Goal: Navigation & Orientation: Find specific page/section

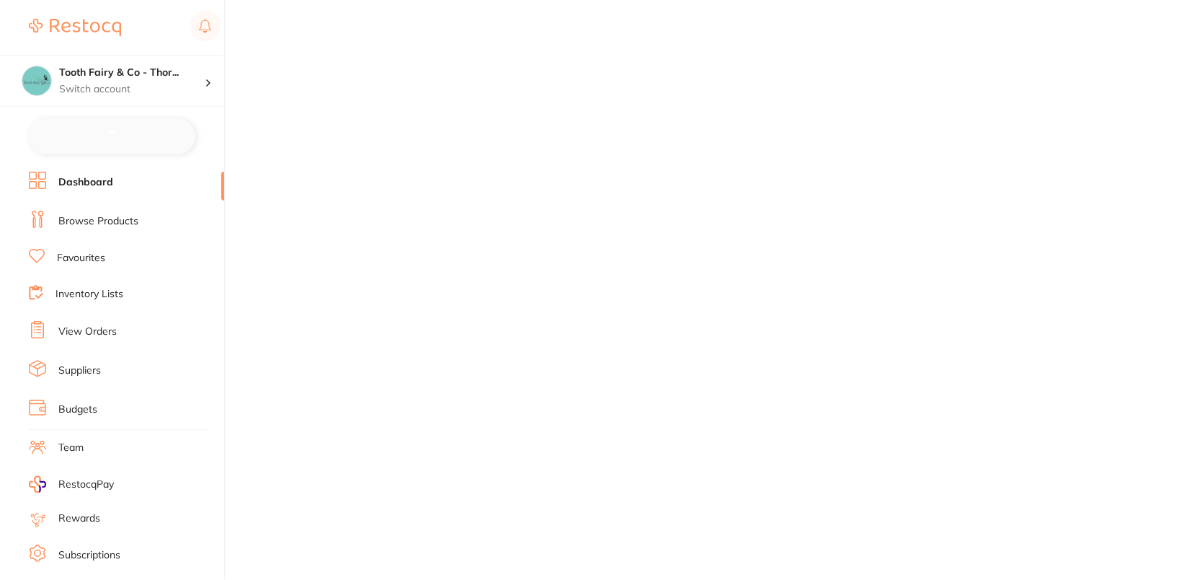
checkbox input "false"
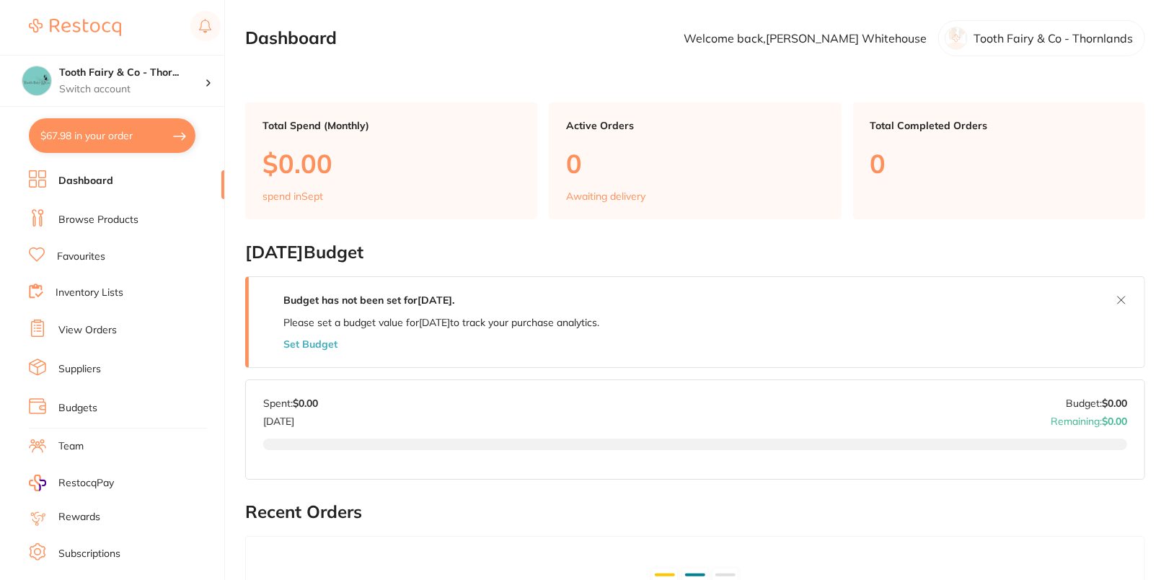
click at [72, 213] on link "Browse Products" at bounding box center [98, 220] width 80 height 14
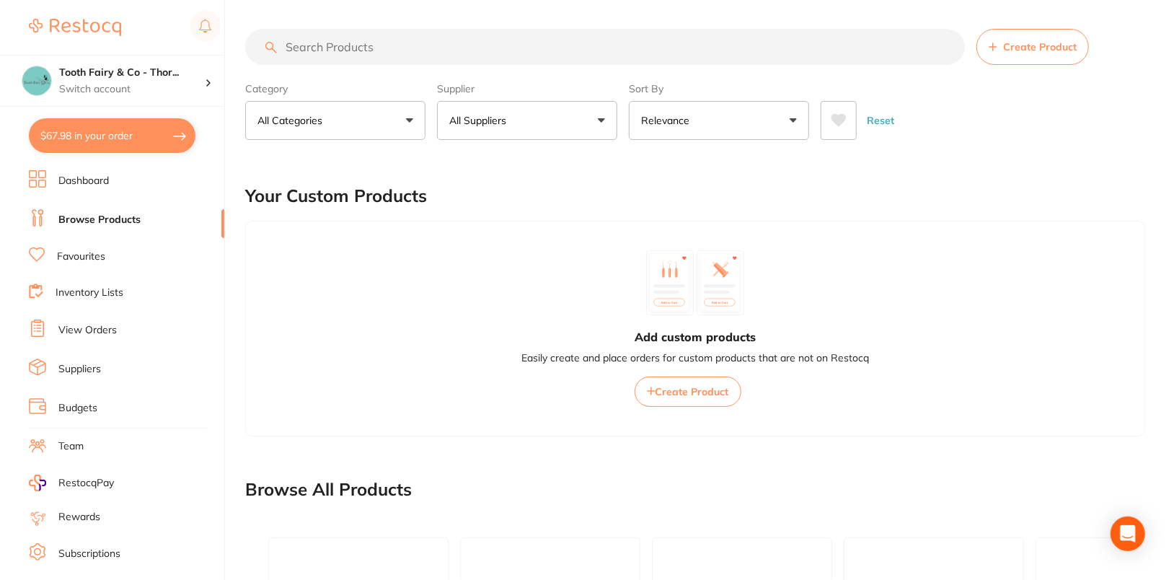
click at [1155, 157] on main "Create Product Category All Categories All Categories 3D Printing anaesthetic a…" at bounding box center [709, 504] width 929 height 1009
click at [79, 367] on link "Suppliers" at bounding box center [79, 369] width 43 height 14
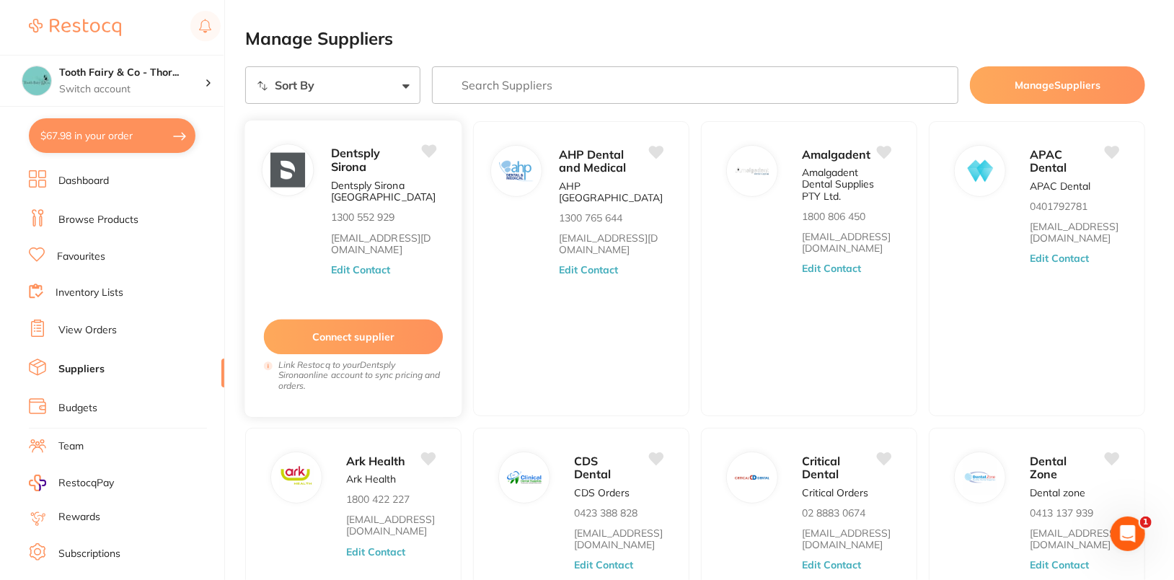
click at [389, 271] on button "Edit Contact" at bounding box center [361, 270] width 60 height 12
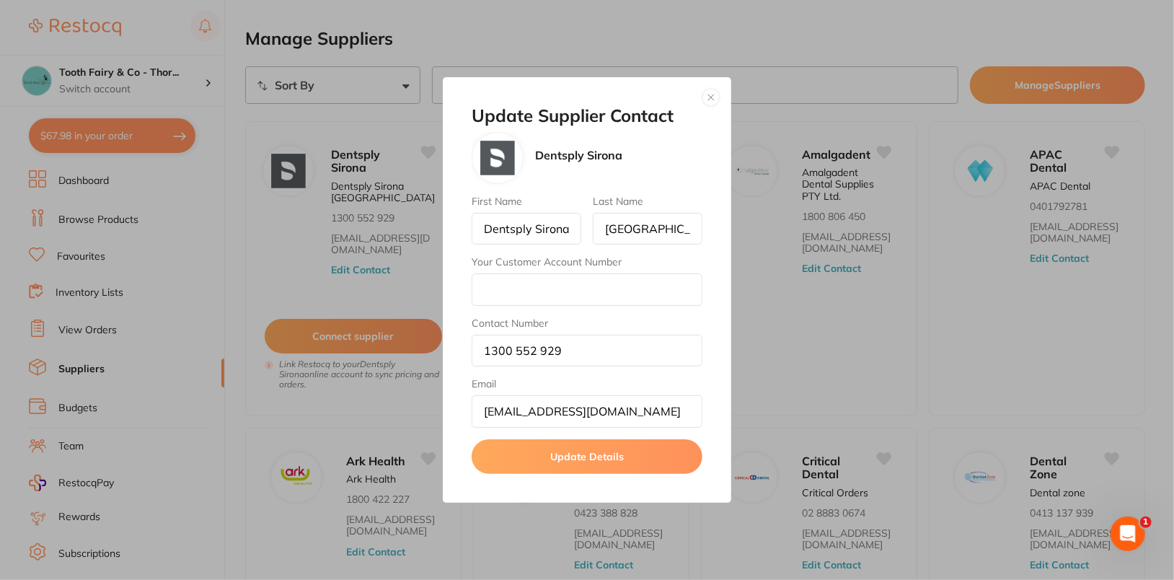
click at [704, 99] on button "button" at bounding box center [710, 97] width 17 height 17
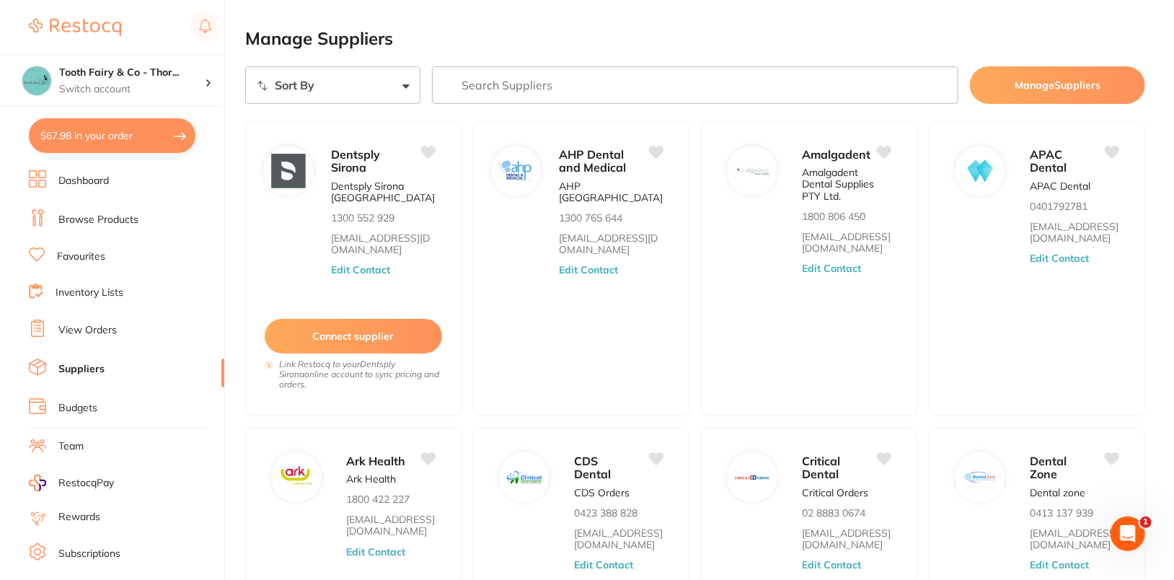
click at [816, 16] on main "Manage Suppliers Sort By A-Z Z-A Manage Suppliers Dentsply Sirona Dentsply [GEO…" at bounding box center [709, 463] width 929 height 926
click at [606, 275] on button "Edit Contact" at bounding box center [589, 270] width 60 height 12
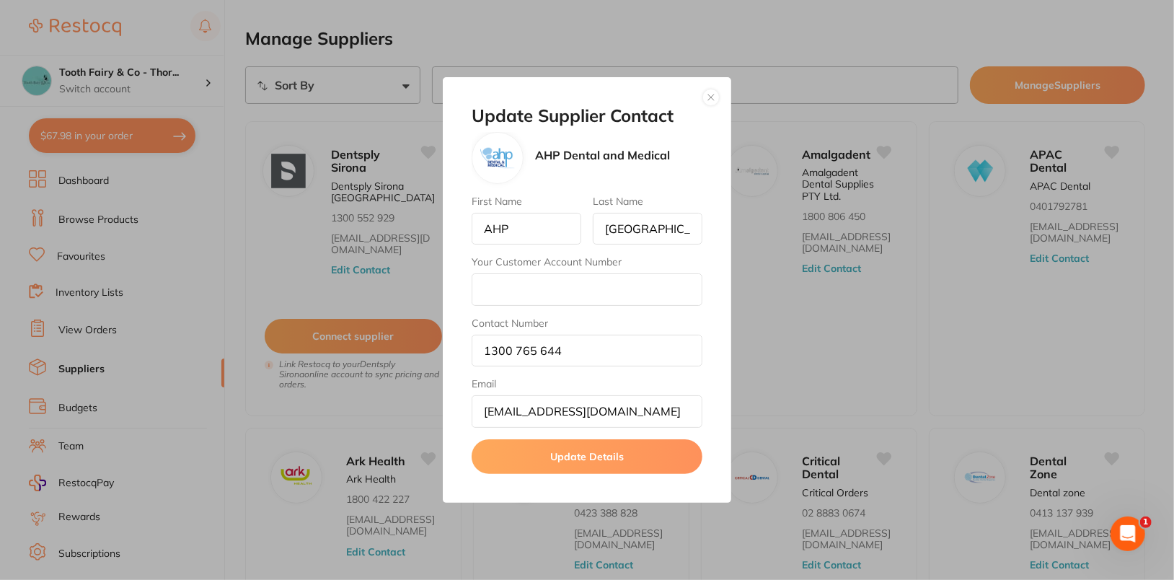
click at [720, 99] on div "Update Supplier Contact AHP Dental and Medical First Name AHP Last Name [GEOGRA…" at bounding box center [587, 289] width 288 height 425
click at [714, 99] on button "button" at bounding box center [710, 97] width 17 height 17
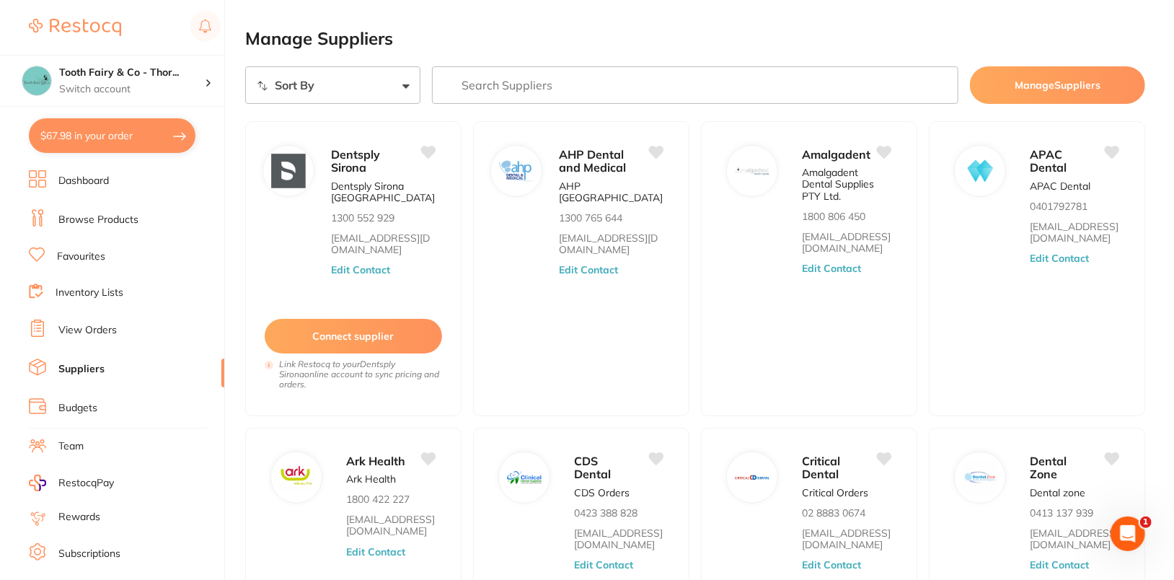
click at [826, 32] on main "Manage Suppliers Sort By A-Z Z-A Manage Suppliers Dentsply Sirona Dentsply [GEO…" at bounding box center [709, 463] width 929 height 926
click at [107, 255] on li "Favourites" at bounding box center [126, 256] width 195 height 19
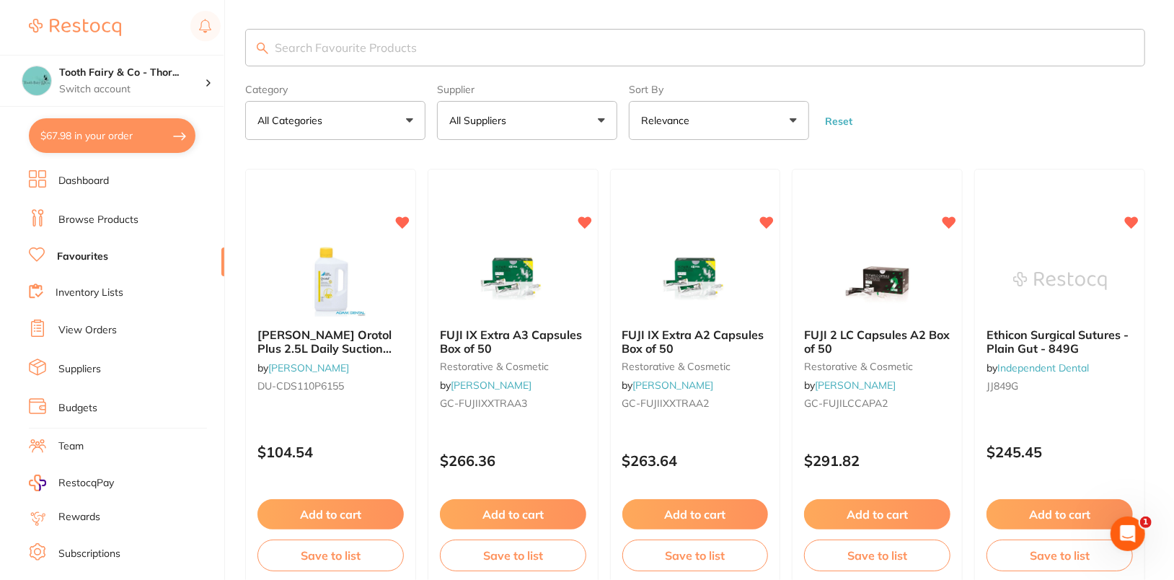
click at [1010, 108] on form "Category All Categories All Categories restorative & cosmetic Clear Category fa…" at bounding box center [695, 109] width 900 height 62
click at [1017, 93] on form "Category All Categories All Categories restorative & cosmetic Clear Category fa…" at bounding box center [695, 109] width 900 height 62
click at [1036, 115] on form "Category All Categories All Categories restorative & cosmetic Clear Category fa…" at bounding box center [695, 109] width 900 height 62
click at [169, 70] on h4 "Tooth Fairy & Co - Thor..." at bounding box center [132, 73] width 146 height 14
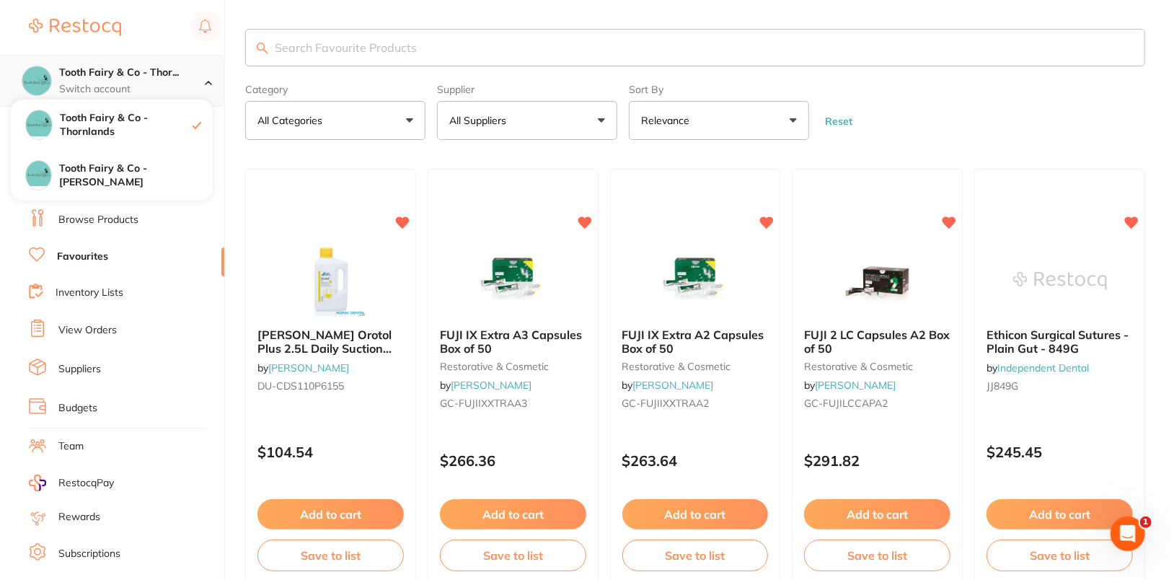
click at [169, 70] on h4 "Tooth Fairy & Co - Thor..." at bounding box center [132, 73] width 146 height 14
